Goal: Information Seeking & Learning: Learn about a topic

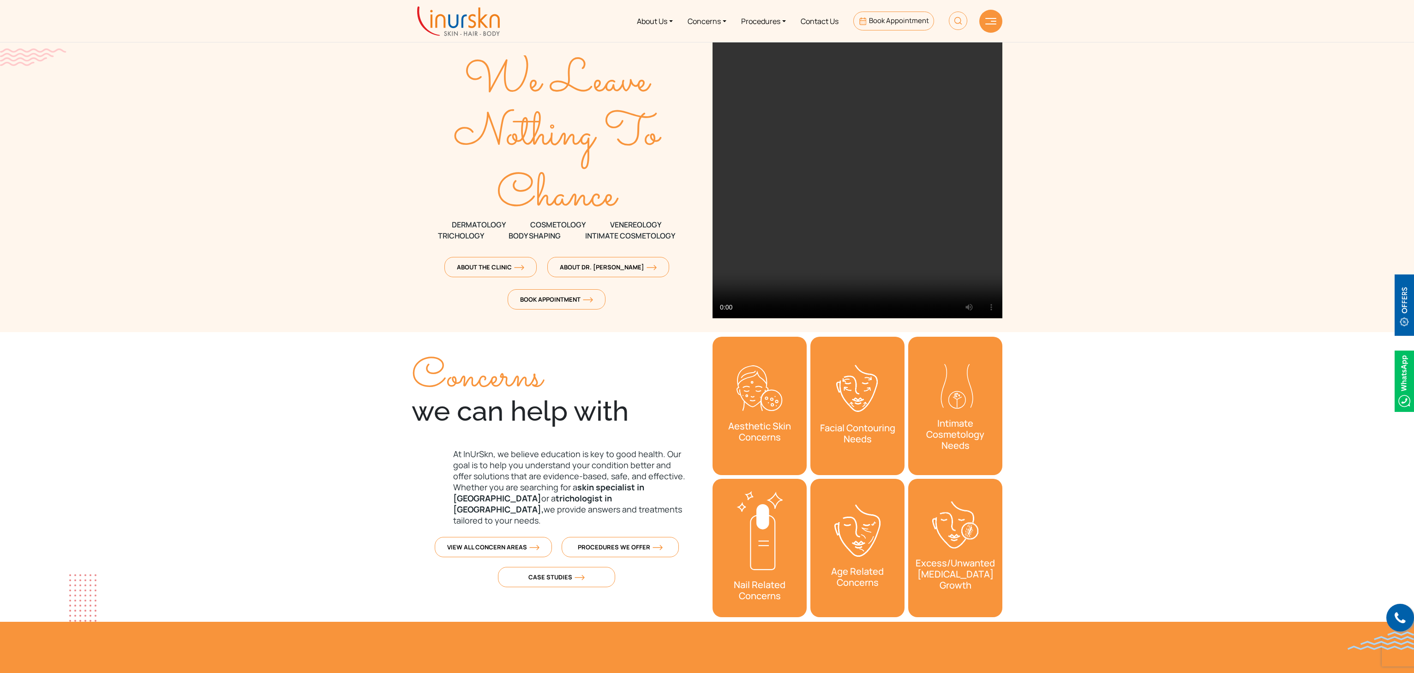
click at [949, 19] on img at bounding box center [958, 21] width 18 height 18
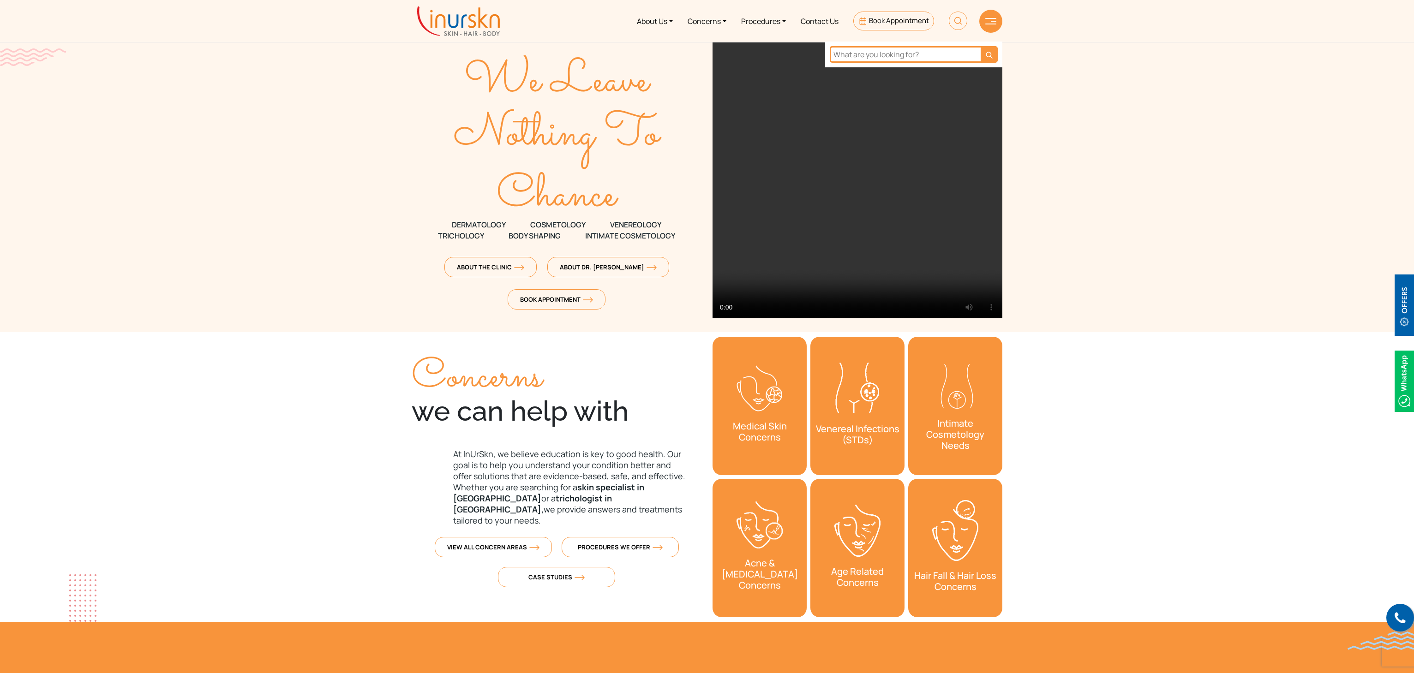
click at [906, 50] on input "text" at bounding box center [905, 54] width 151 height 17
type input "bridal"
click at [981, 46] on button "submit" at bounding box center [989, 54] width 17 height 17
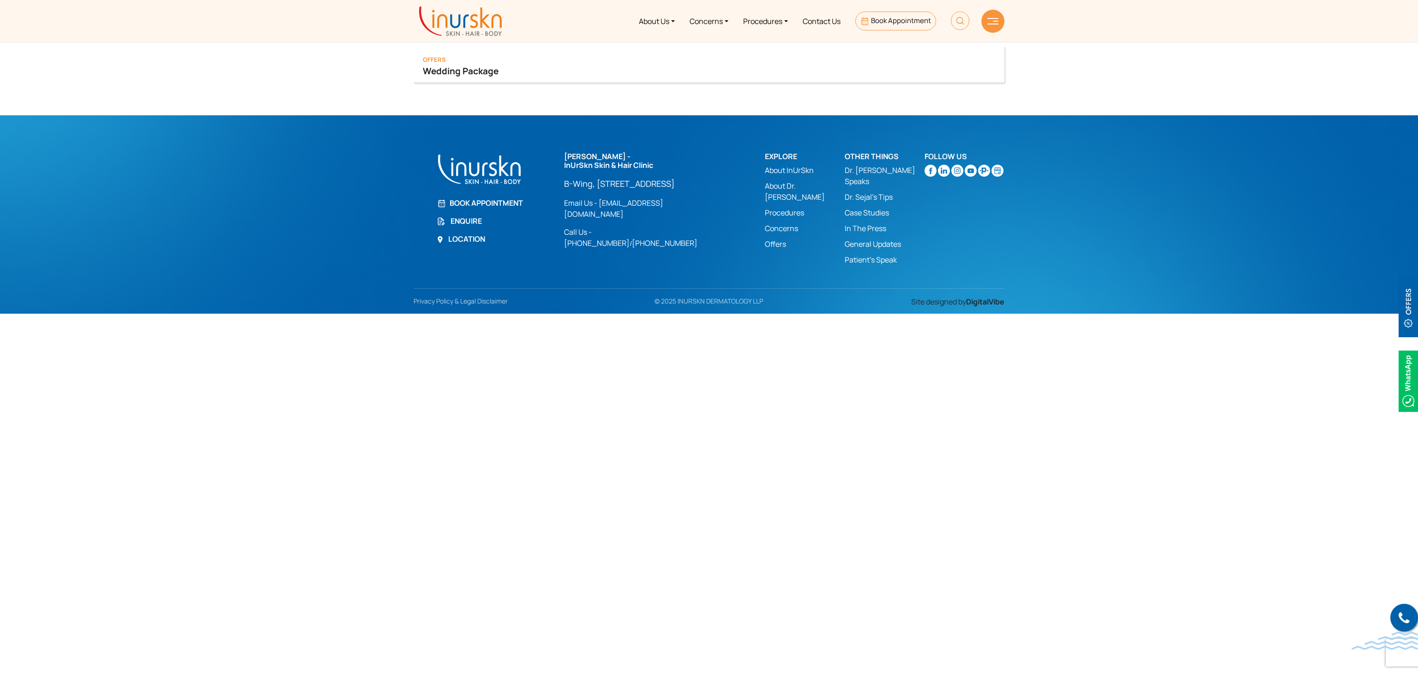
click at [458, 61] on div "Offers Wedding Package" at bounding box center [708, 64] width 591 height 37
click at [443, 67] on link "Wedding Package" at bounding box center [709, 71] width 572 height 13
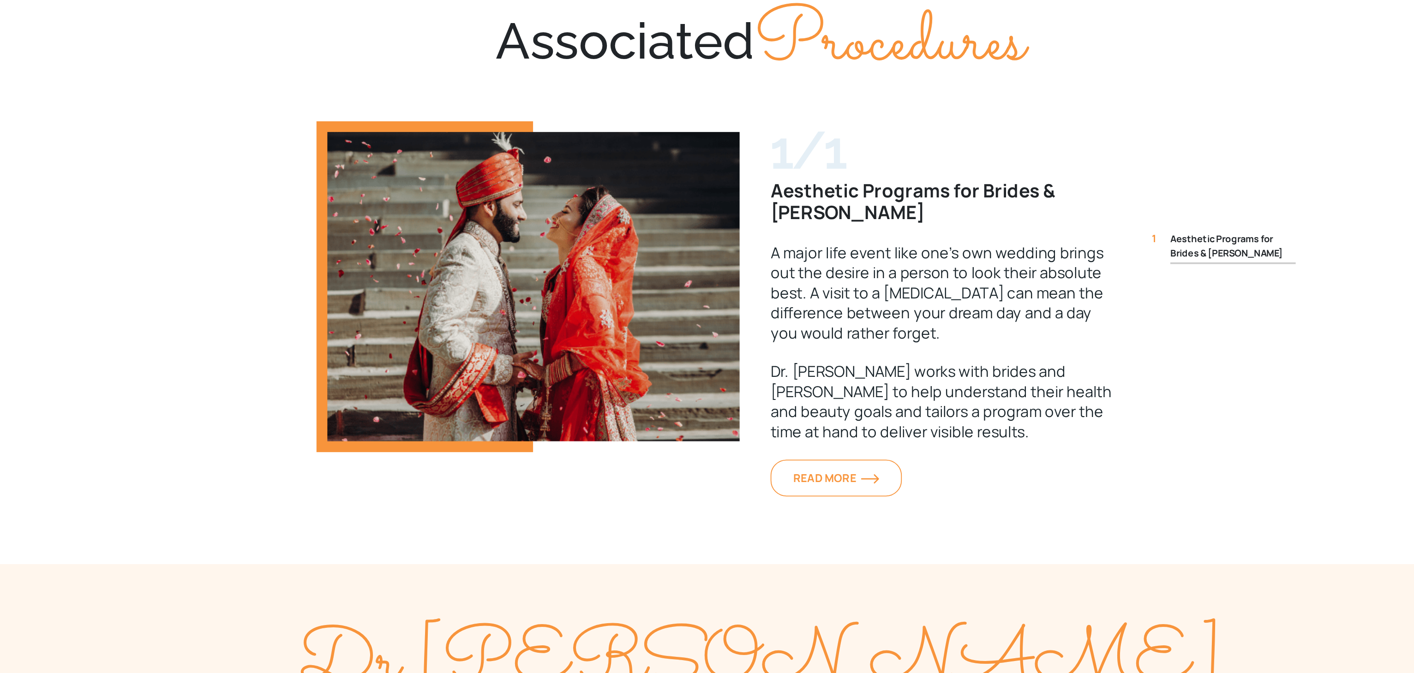
scroll to position [1462, 0]
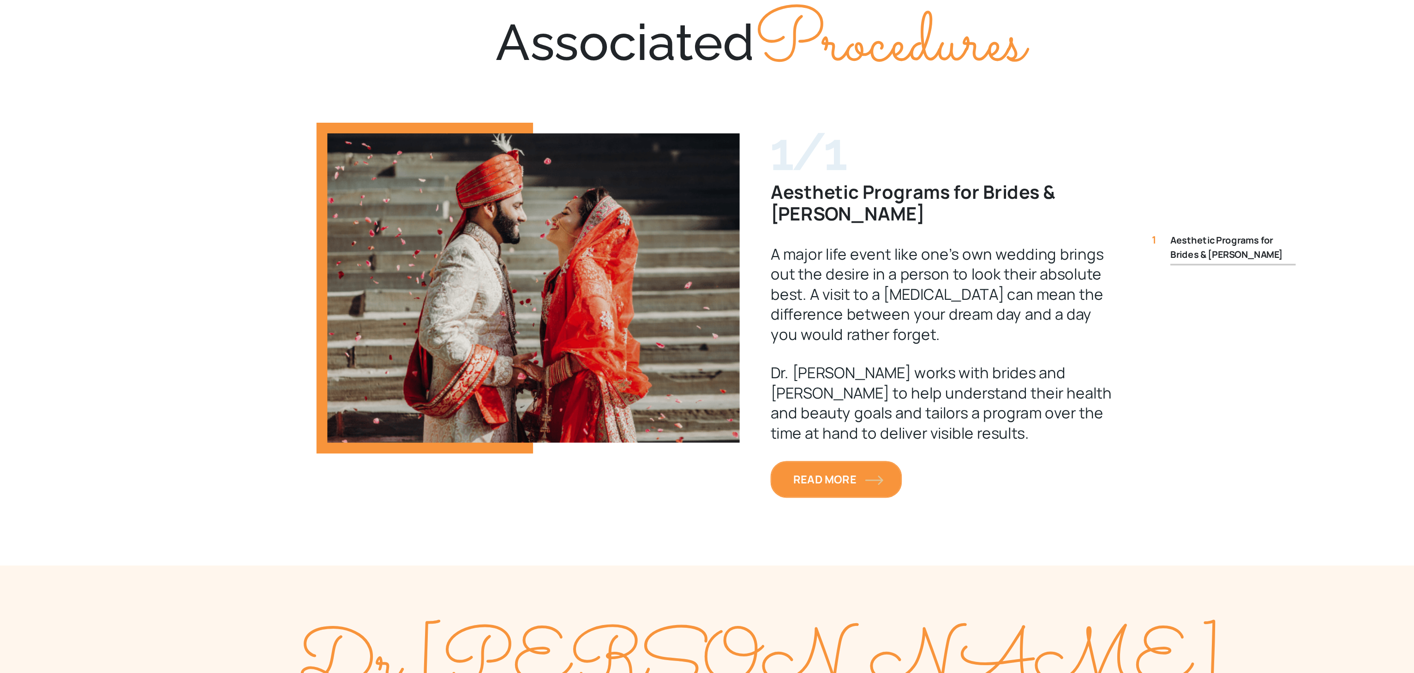
click at [730, 514] on span "READ MORE" at bounding box center [749, 515] width 48 height 8
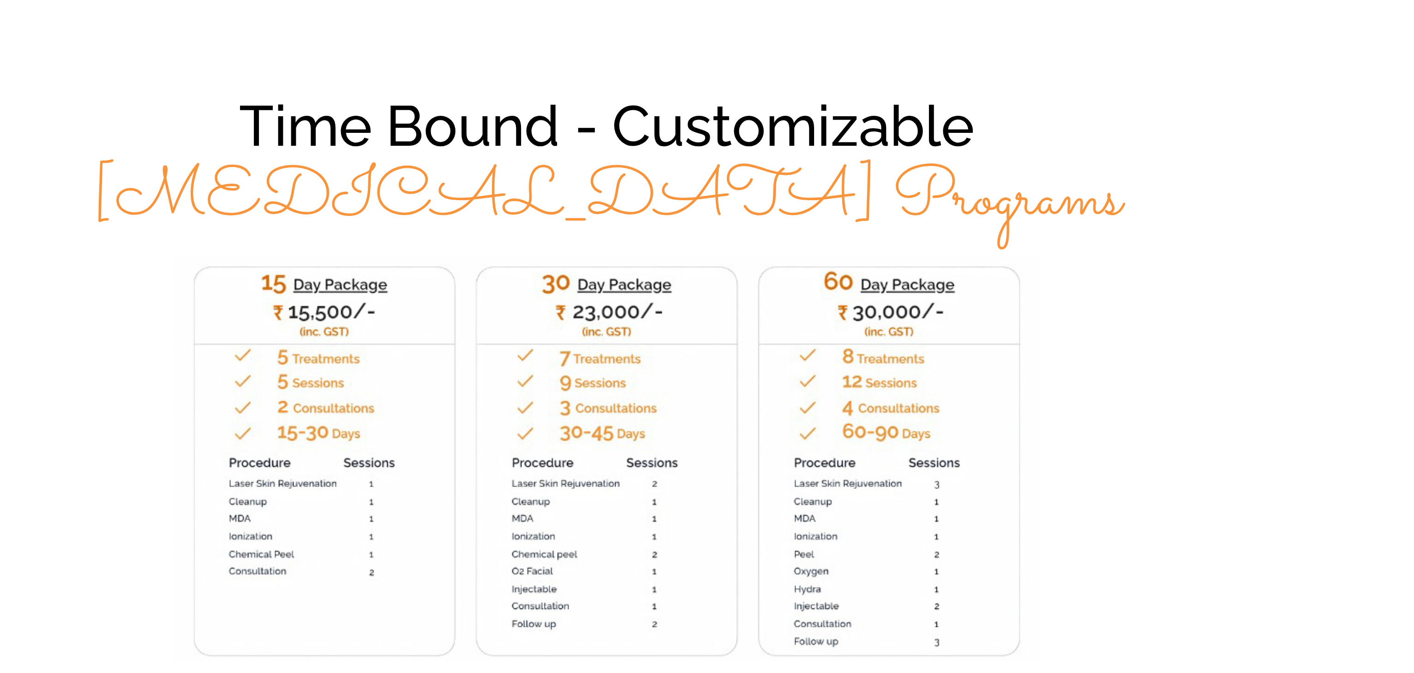
scroll to position [1168, 0]
